Goal: Task Accomplishment & Management: Use online tool/utility

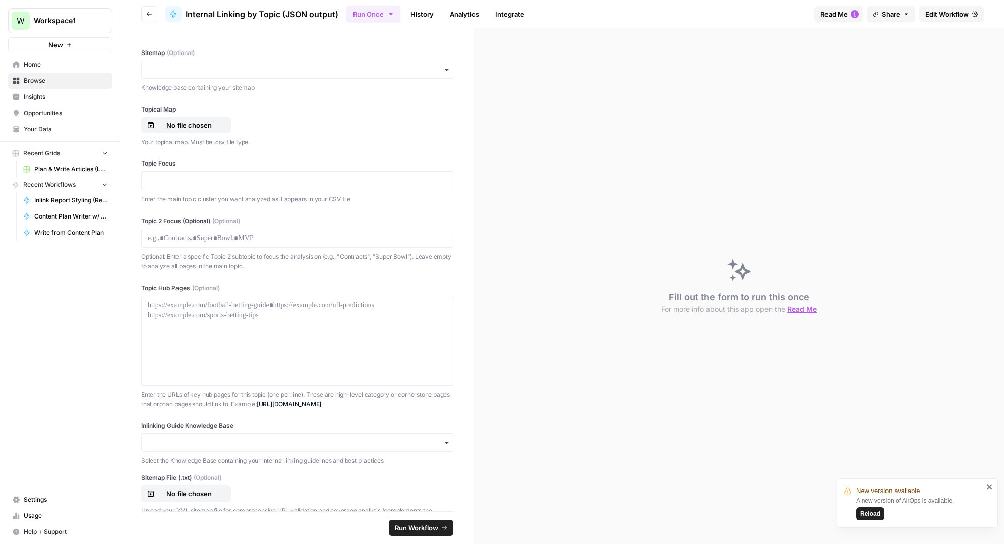
click at [57, 166] on span "Plan & Write Articles (LUSPS)" at bounding box center [71, 168] width 74 height 9
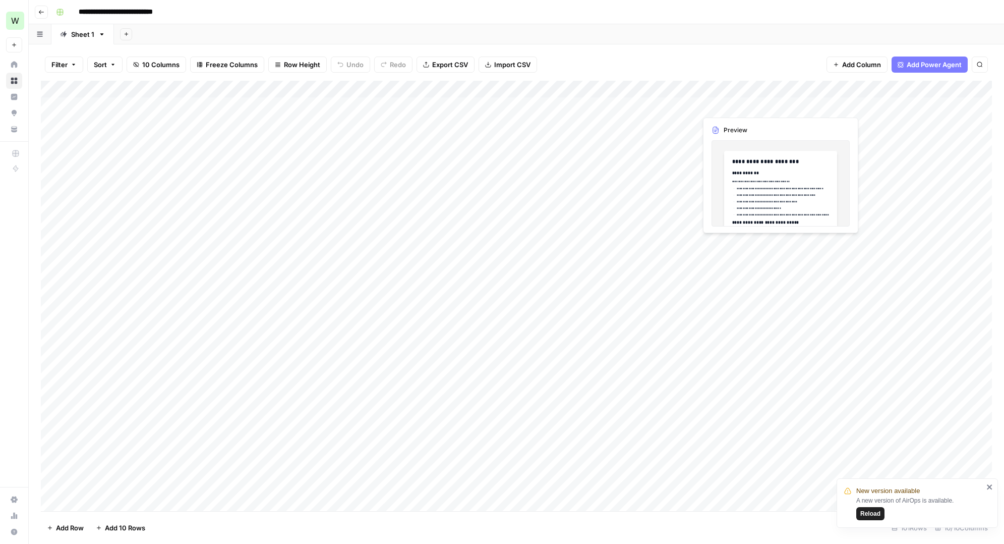
click at [728, 108] on div "Add Column" at bounding box center [516, 296] width 951 height 430
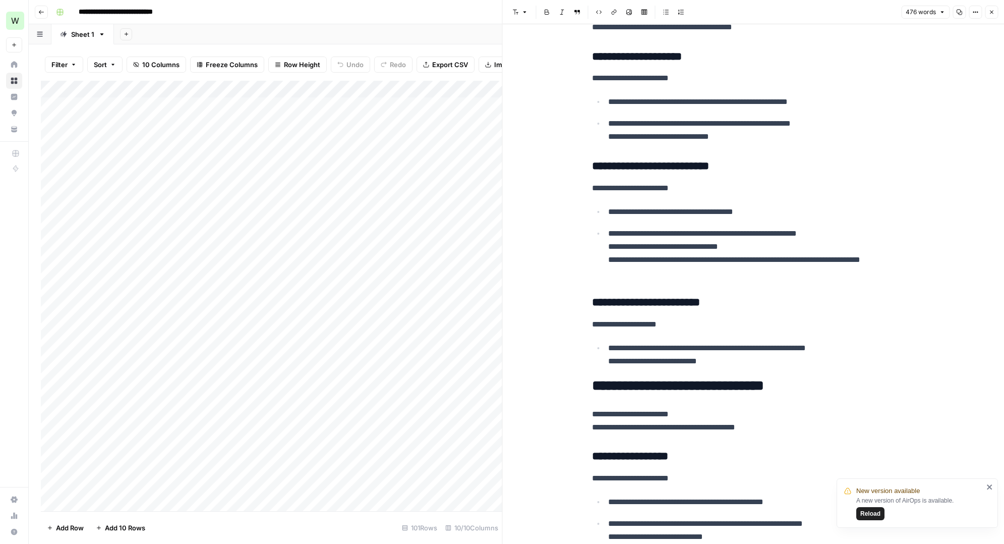
scroll to position [276, 0]
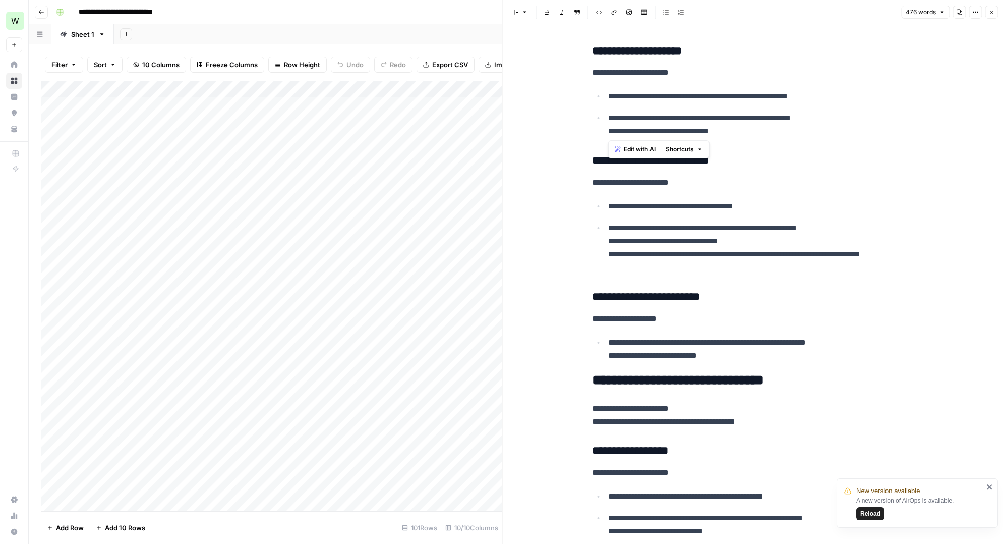
drag, startPoint x: 749, startPoint y: 131, endPoint x: 604, endPoint y: 84, distance: 151.5
click at [668, 121] on p "**********" at bounding box center [761, 124] width 307 height 26
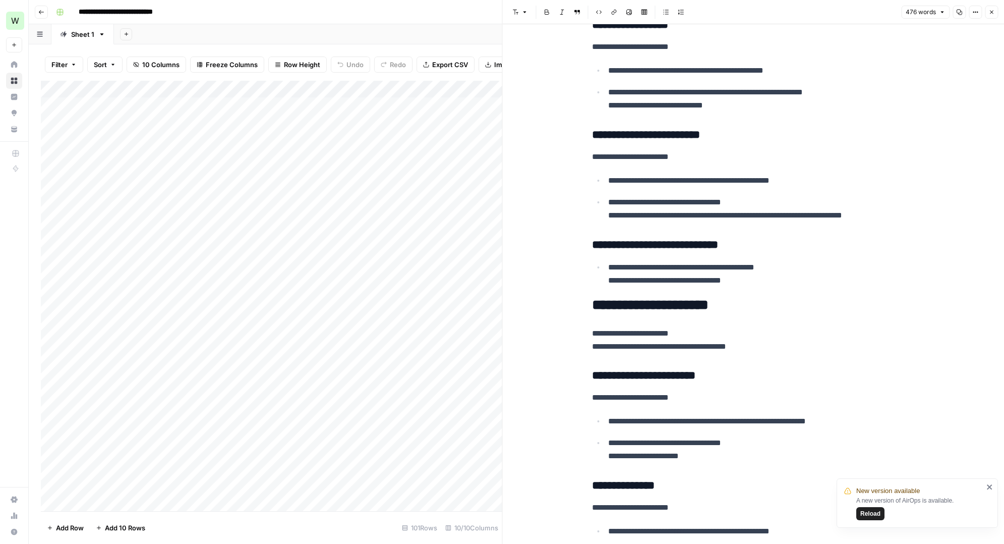
scroll to position [697, 0]
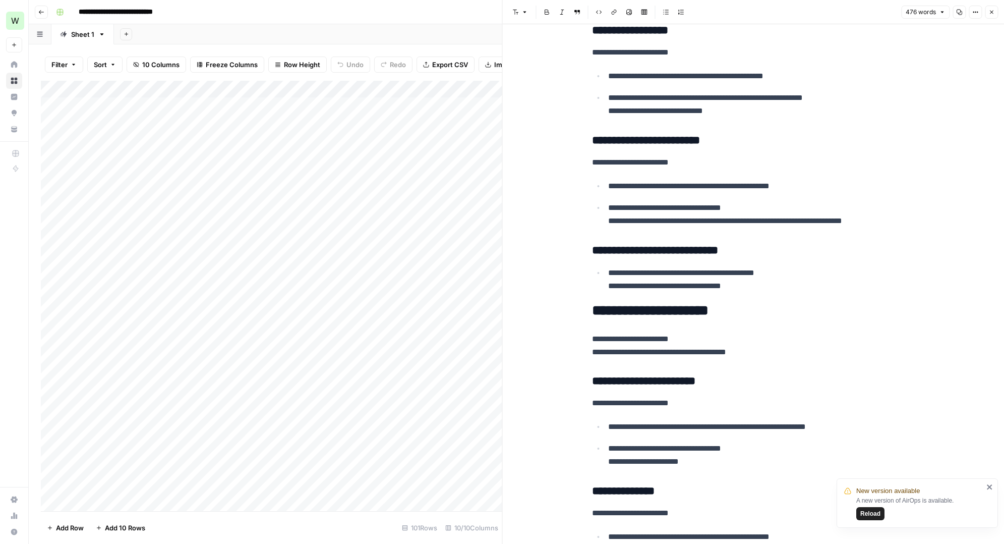
click at [995, 10] on button "Close" at bounding box center [991, 12] width 13 height 13
